Goal: Transaction & Acquisition: Purchase product/service

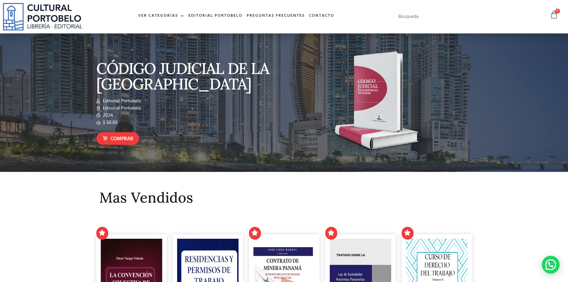
click at [410, 16] on input "text" at bounding box center [458, 16] width 131 height 13
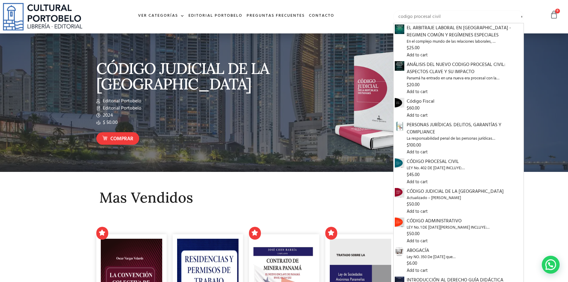
type input "codigo procesal civil"
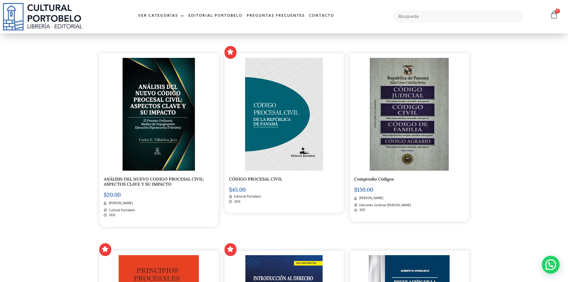
scroll to position [119, 0]
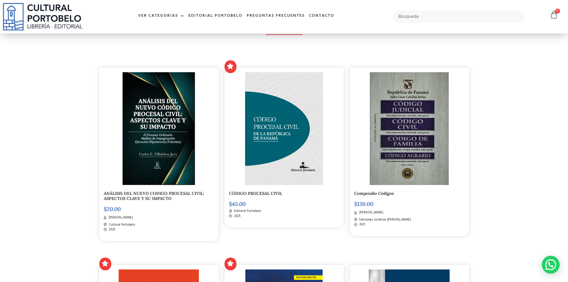
click at [266, 115] on img at bounding box center [284, 128] width 78 height 113
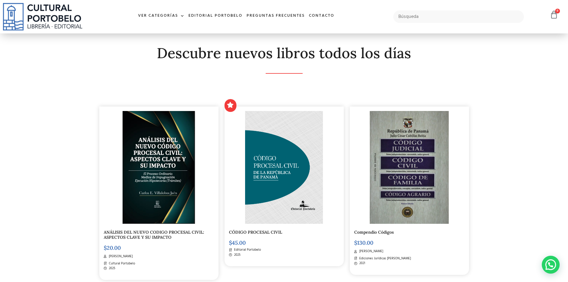
scroll to position [0, 0]
